Goal: Task Accomplishment & Management: Manage account settings

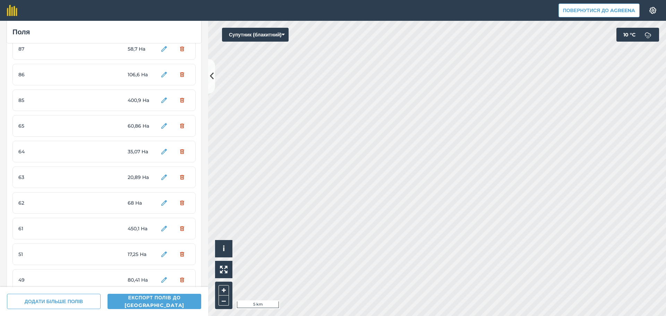
scroll to position [65, 0]
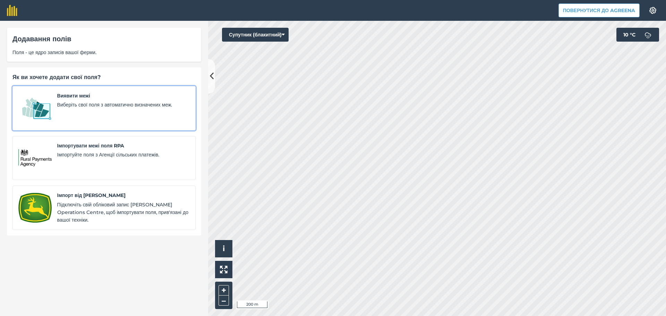
click at [104, 105] on span "Виберіть свої поля з автоматично визначених меж." at bounding box center [123, 105] width 132 height 8
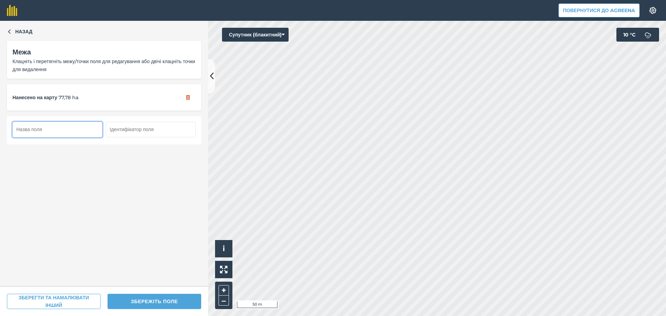
click at [69, 132] on input "text" at bounding box center [57, 129] width 90 height 15
type input "48"
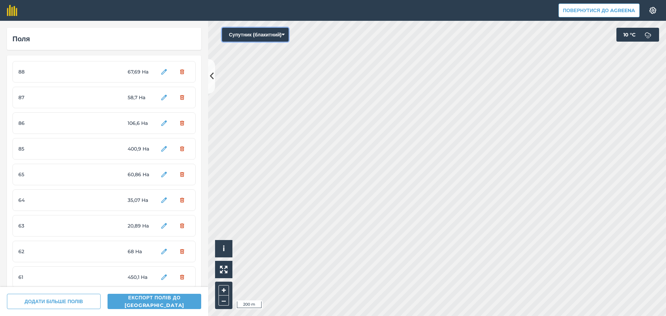
click at [276, 37] on button "Супутник (блакитний)" at bounding box center [255, 35] width 67 height 14
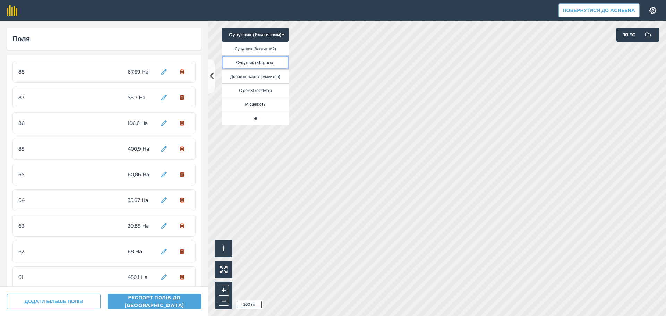
click at [268, 63] on button "Супутник (Mapbox)" at bounding box center [255, 62] width 67 height 14
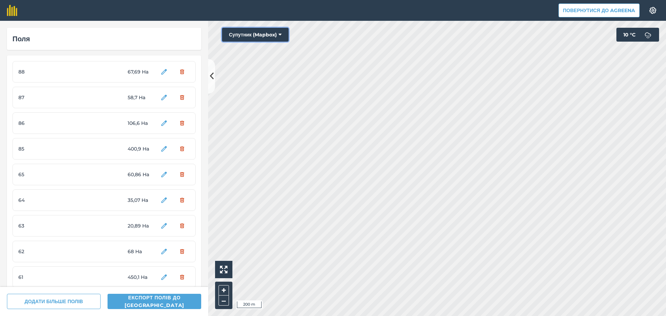
click at [270, 36] on button "Супутник (Mapbox)" at bounding box center [255, 35] width 67 height 14
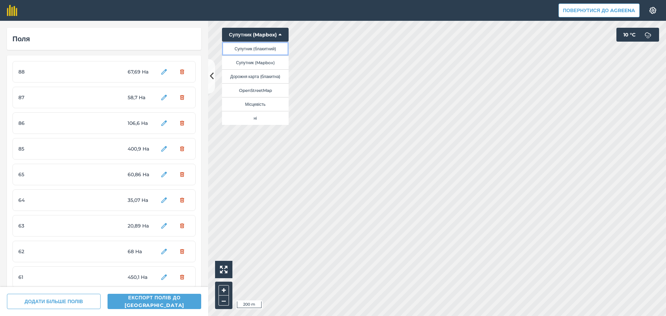
click at [264, 47] on button "Супутник (блакитний)" at bounding box center [255, 49] width 67 height 14
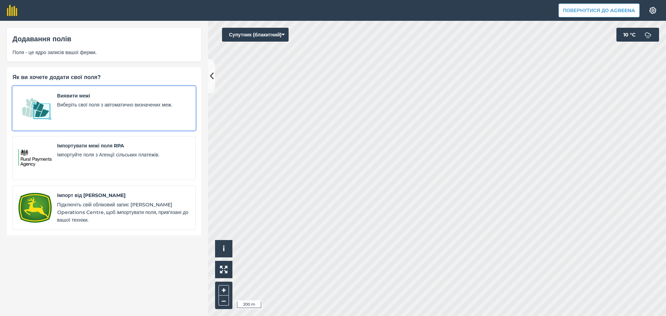
click at [109, 106] on span "Виберіть свої поля з автоматично визначених меж." at bounding box center [123, 105] width 132 height 8
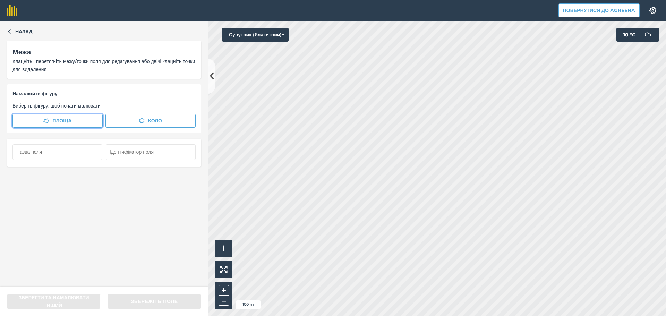
click at [83, 121] on button "Площа" at bounding box center [57, 121] width 90 height 14
click at [8, 34] on button "Назад" at bounding box center [20, 32] width 26 height 8
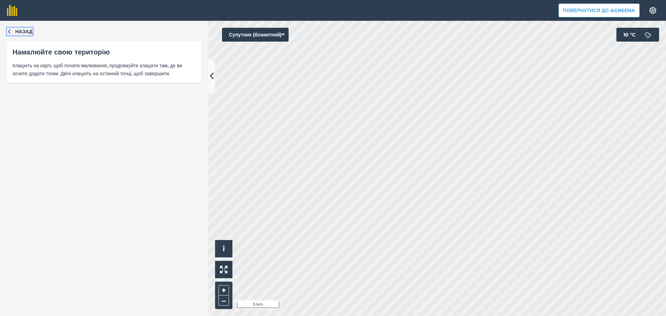
click at [14, 34] on button "Назад" at bounding box center [20, 32] width 26 height 8
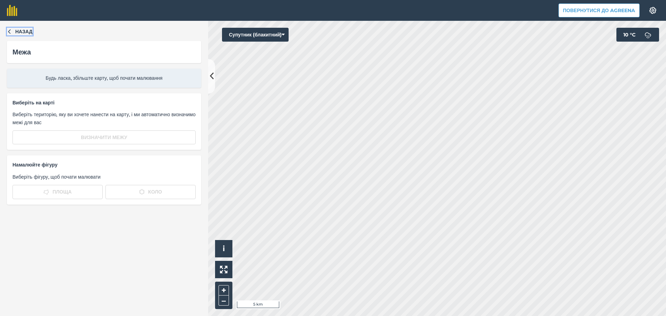
click at [9, 31] on icon "button" at bounding box center [9, 31] width 5 height 5
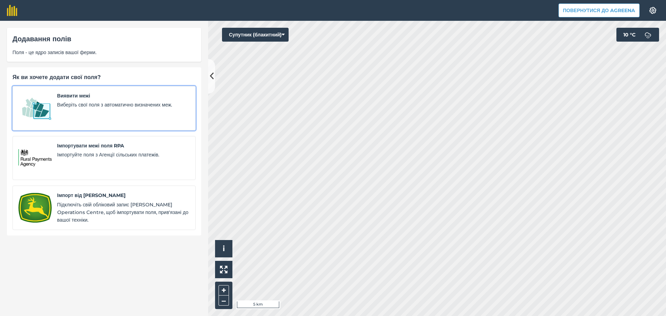
click at [79, 105] on span "Виберіть свої поля з автоматично визначених меж." at bounding box center [123, 105] width 132 height 8
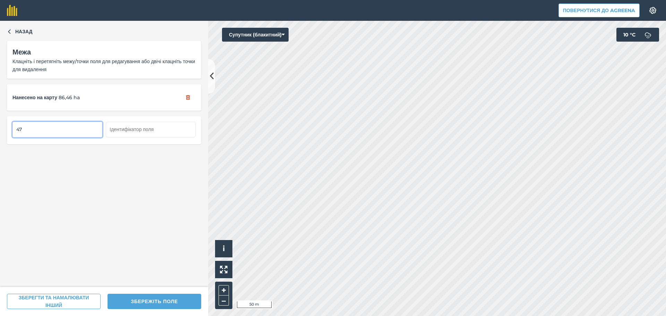
type input "47"
click at [273, 32] on button "Супутник (блакитний)" at bounding box center [255, 35] width 67 height 14
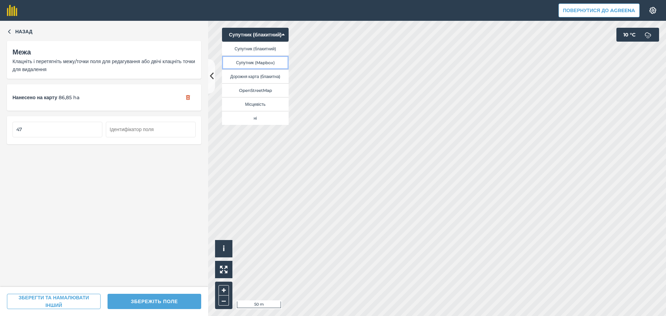
click at [265, 63] on button "Супутник (Mapbox)" at bounding box center [255, 62] width 67 height 14
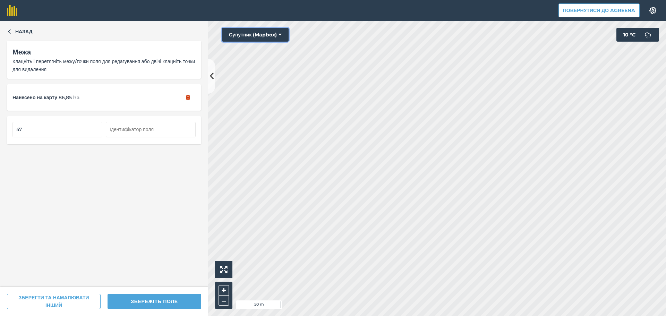
click at [277, 35] on button "Супутник (Mapbox)" at bounding box center [255, 35] width 67 height 14
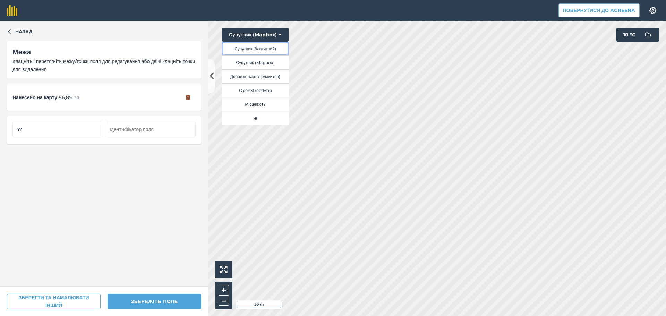
click at [265, 48] on button "Супутник (блакитний)" at bounding box center [255, 49] width 67 height 14
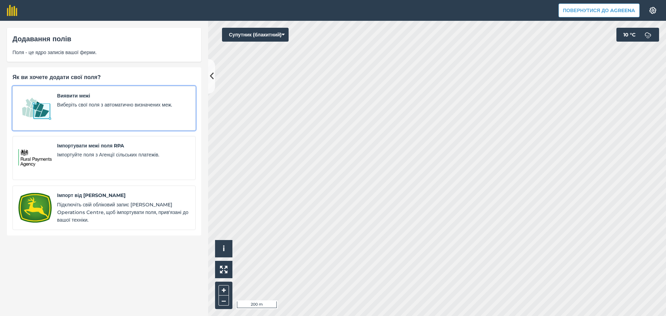
click at [103, 105] on span "Виберіть свої поля з автоматично визначених меж." at bounding box center [123, 105] width 132 height 8
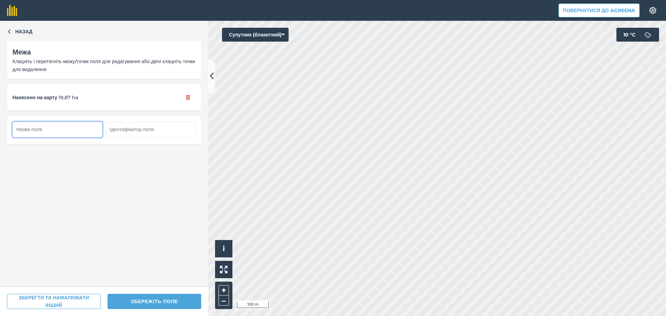
click at [61, 122] on input "text" at bounding box center [57, 129] width 90 height 15
click at [56, 127] on input "text" at bounding box center [57, 129] width 90 height 15
type input "46"
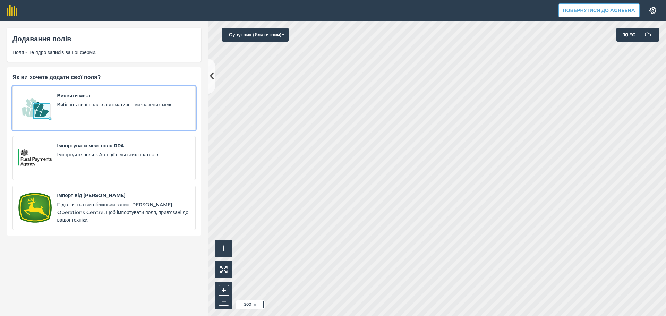
click at [108, 96] on span "Виявити межі" at bounding box center [123, 96] width 132 height 8
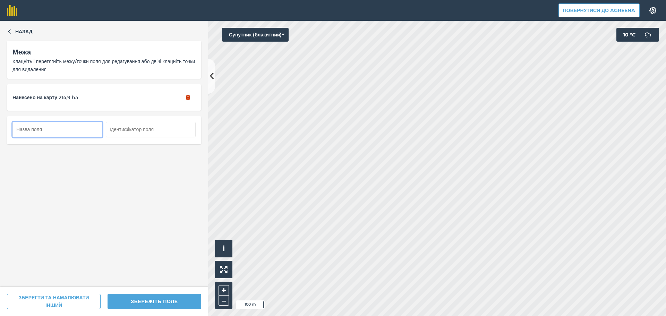
click at [63, 124] on input "text" at bounding box center [57, 129] width 90 height 15
type input "45"
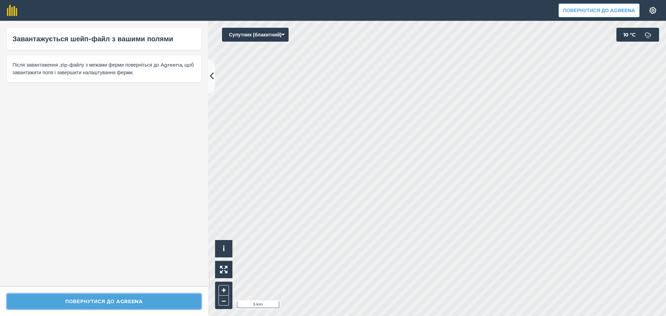
click at [119, 300] on button "Повернутися до Agreena" at bounding box center [104, 301] width 194 height 15
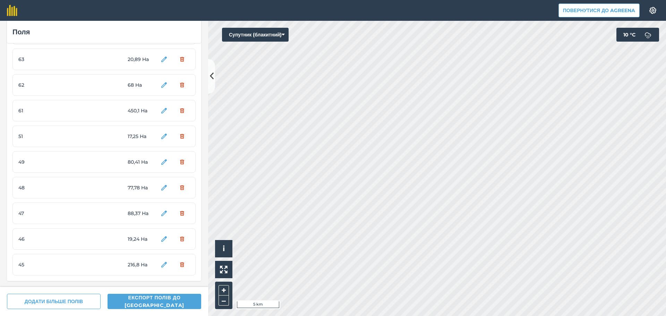
scroll to position [168, 0]
click at [106, 265] on div "45 216,8 Ha" at bounding box center [103, 264] width 183 height 22
click at [47, 209] on span "47" at bounding box center [44, 212] width 52 height 8
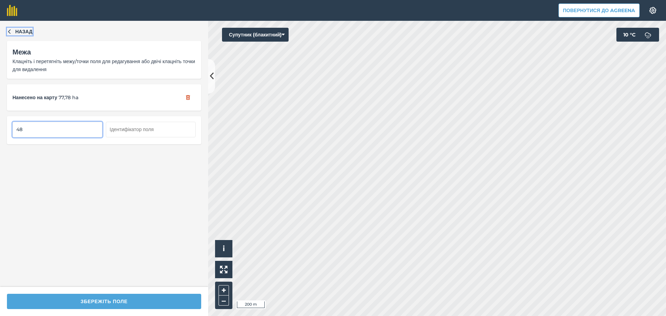
click at [7, 34] on button "Назад" at bounding box center [20, 32] width 26 height 8
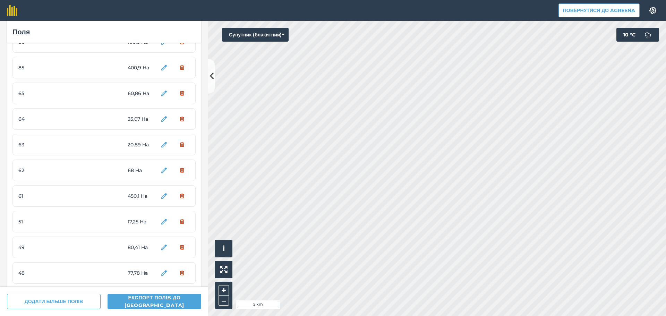
scroll to position [168, 0]
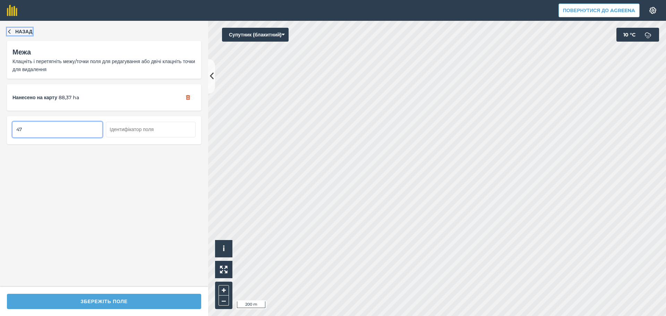
click at [10, 30] on icon "button" at bounding box center [9, 31] width 2 height 5
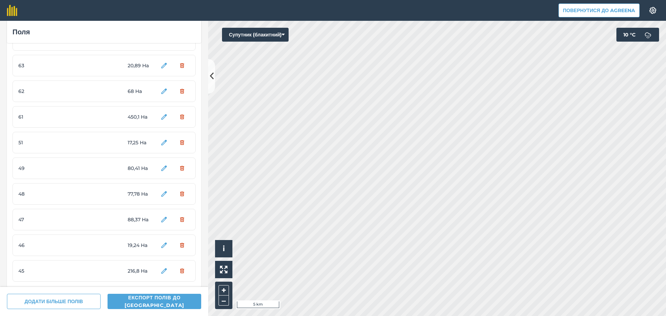
scroll to position [168, 0]
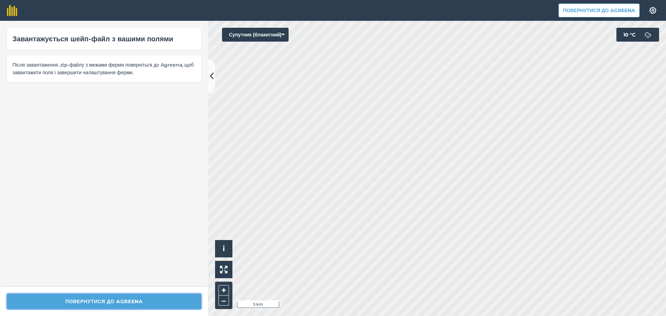
click at [113, 303] on button "Повернутися до Agreena" at bounding box center [104, 301] width 194 height 15
